Goal: Task Accomplishment & Management: Manage account settings

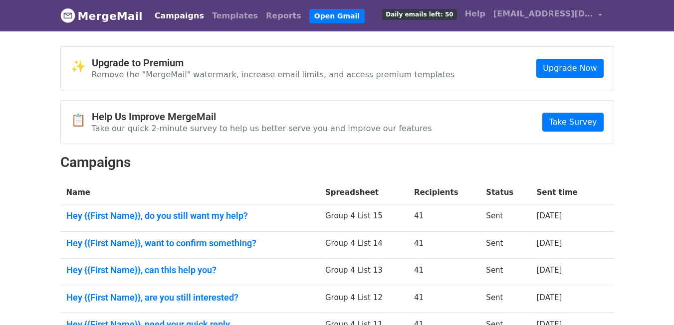
click at [156, 20] on link "Campaigns" at bounding box center [179, 16] width 57 height 20
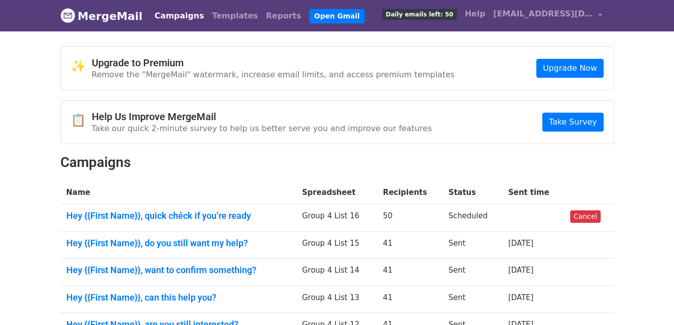
click at [172, 20] on link "Campaigns" at bounding box center [179, 16] width 57 height 20
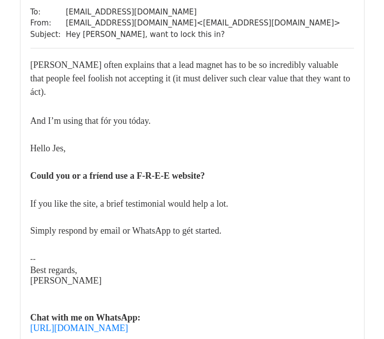
scroll to position [150, 0]
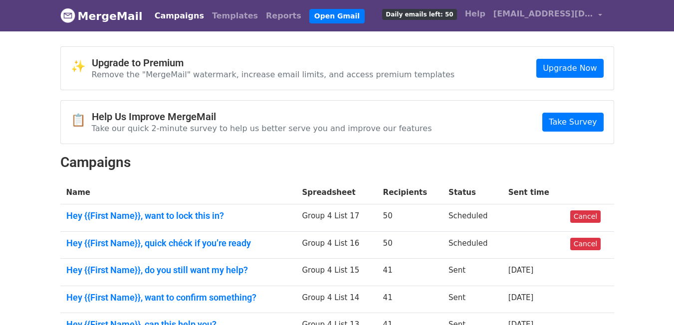
click at [172, 17] on link "Campaigns" at bounding box center [179, 16] width 57 height 20
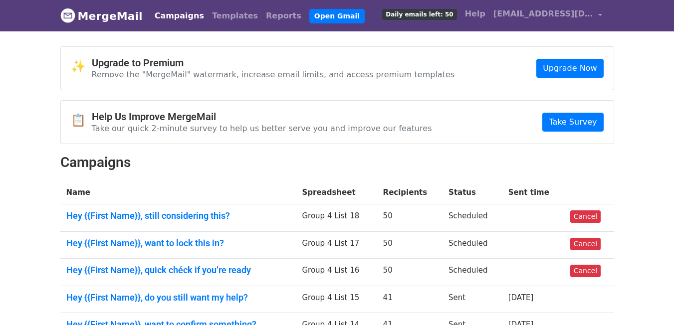
click at [159, 16] on link "Campaigns" at bounding box center [179, 16] width 57 height 20
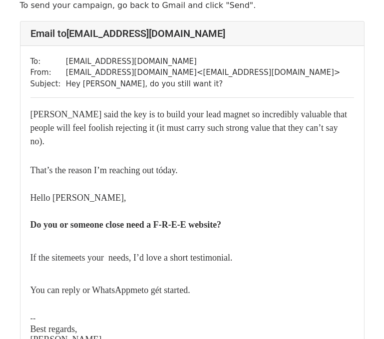
scroll to position [100, 0]
